Goal: Navigation & Orientation: Find specific page/section

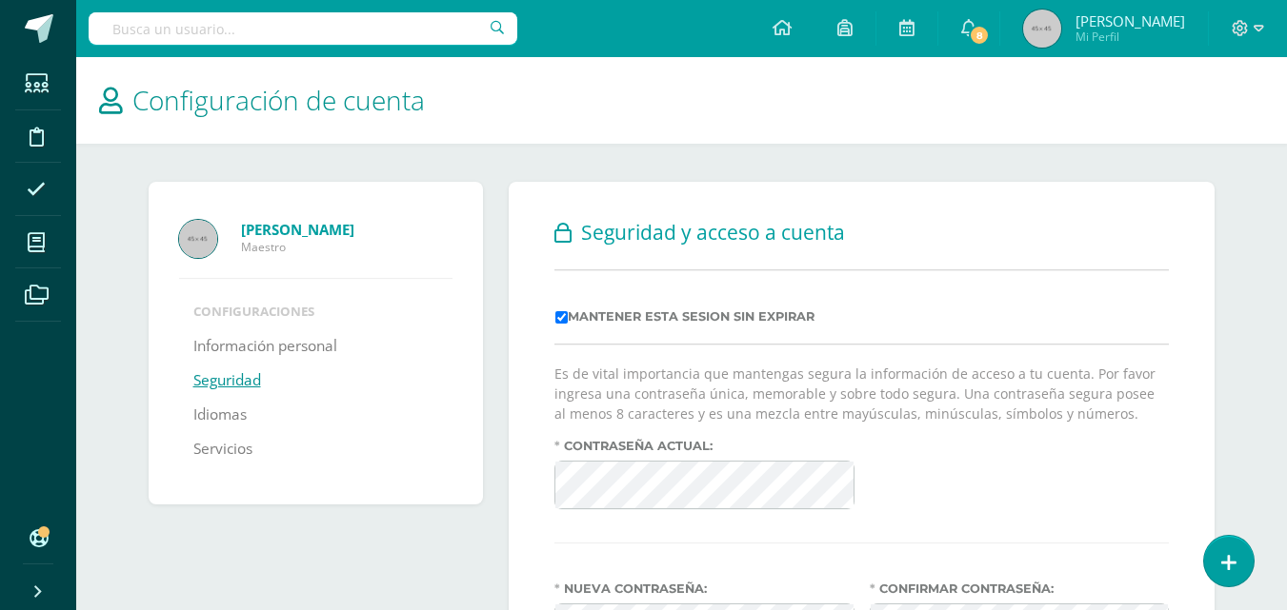
click at [1152, 22] on span "[PERSON_NAME]" at bounding box center [1130, 20] width 110 height 19
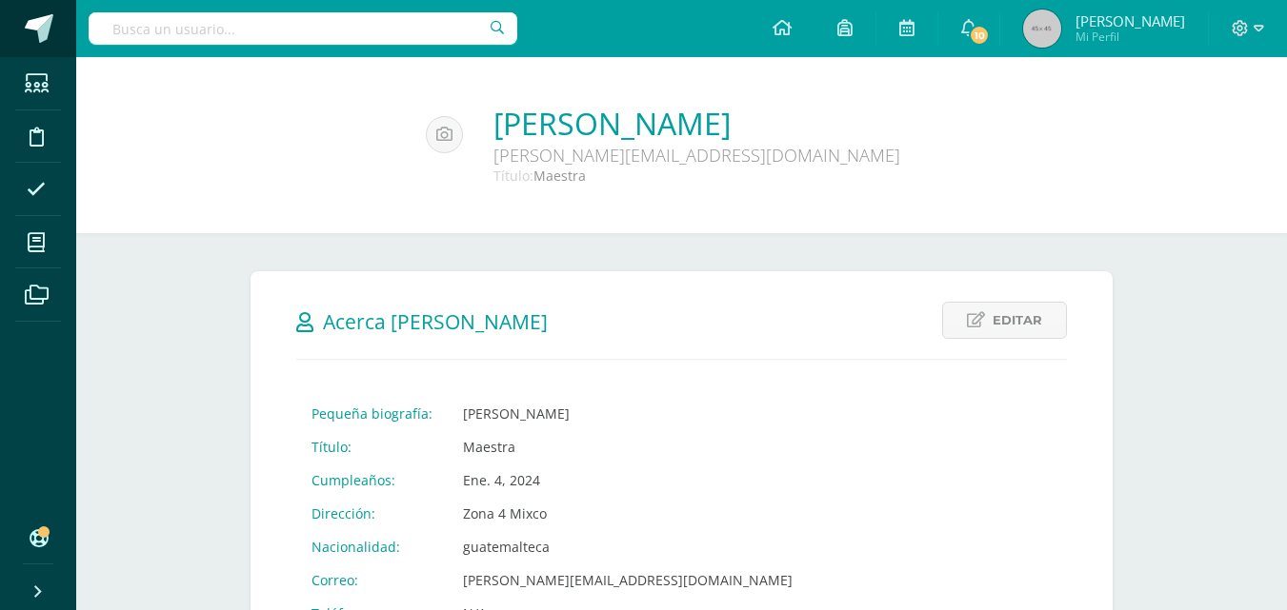
click at [37, 25] on span at bounding box center [39, 28] width 29 height 29
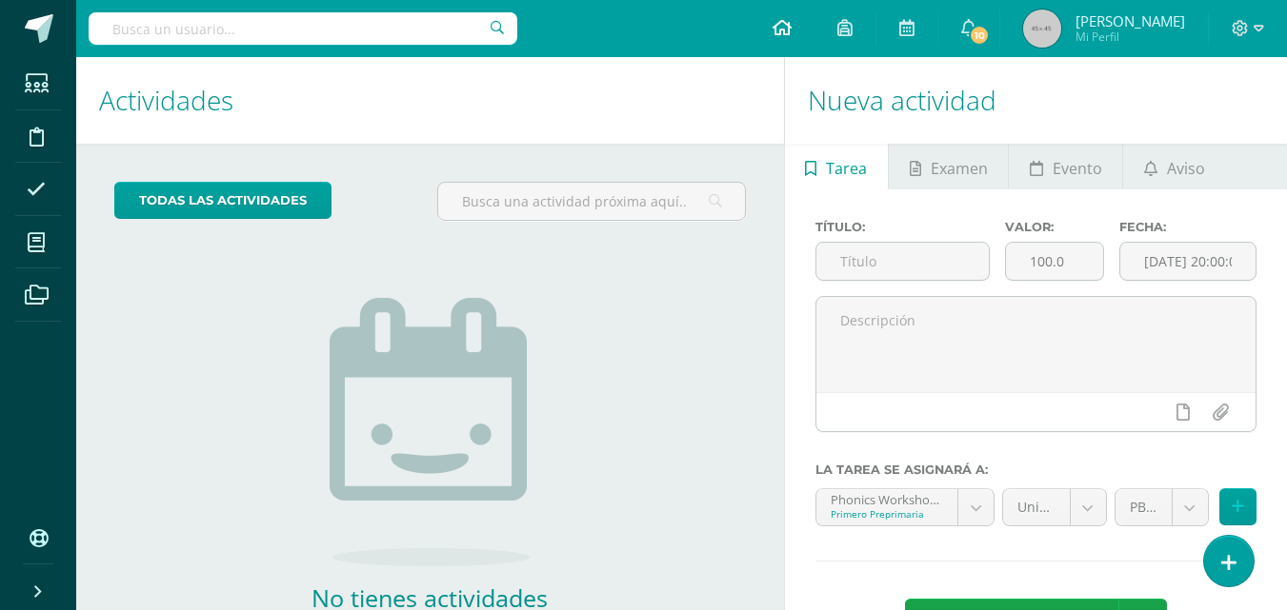
click at [791, 27] on icon at bounding box center [781, 27] width 19 height 17
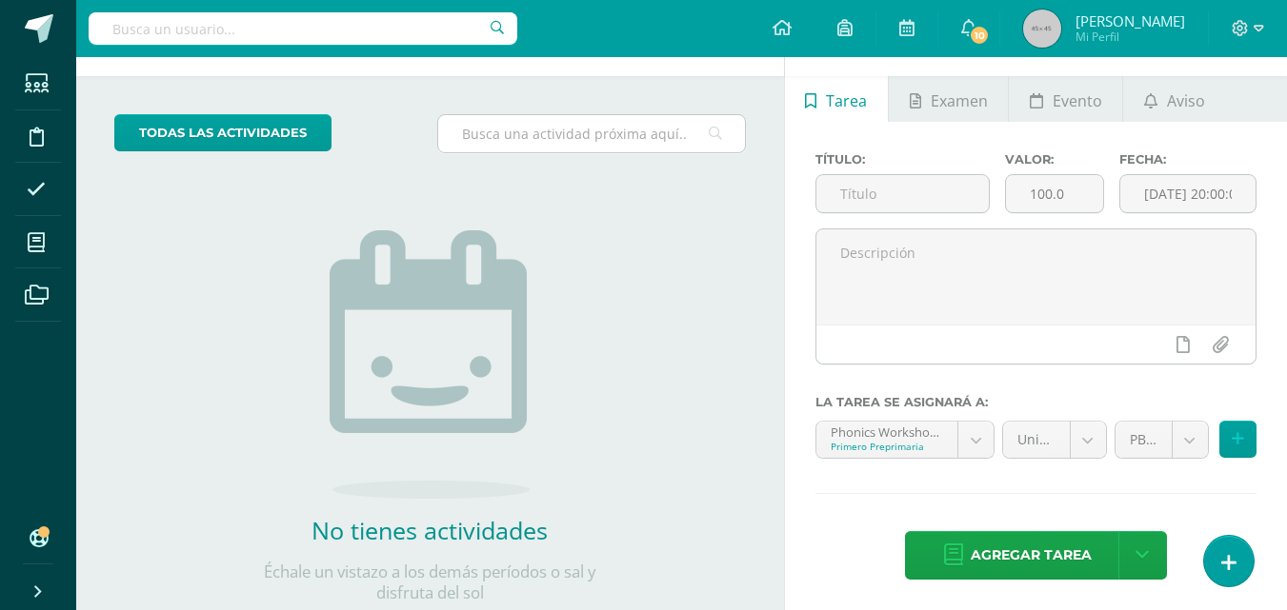
scroll to position [122, 0]
